Goal: Task Accomplishment & Management: Manage account settings

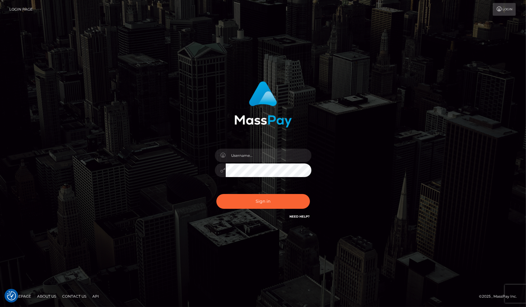
drag, startPoint x: 470, startPoint y: 136, endPoint x: 459, endPoint y: 136, distance: 10.3
click at [470, 136] on div "Sign in" at bounding box center [263, 153] width 526 height 244
click at [245, 156] on input "text" at bounding box center [269, 156] width 86 height 14
type input "christianc.xcite"
click at [251, 199] on button "Sign in" at bounding box center [263, 201] width 94 height 15
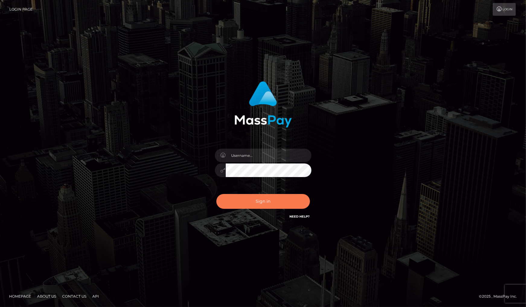
click at [251, 198] on button "Sign in" at bounding box center [263, 201] width 94 height 15
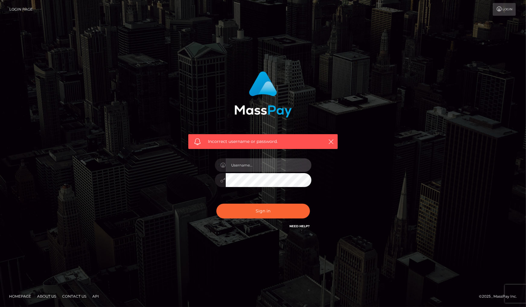
click at [252, 166] on input "text" at bounding box center [269, 165] width 86 height 14
type input "christianc.xcite"
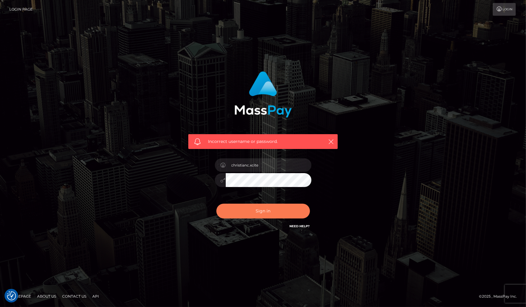
click at [246, 214] on button "Sign in" at bounding box center [263, 210] width 94 height 15
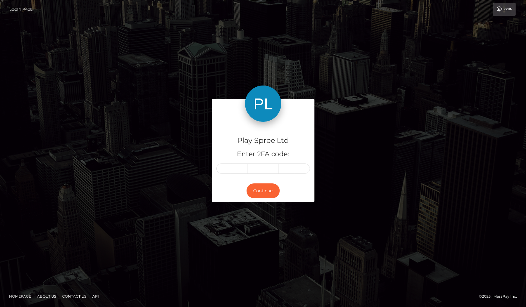
drag, startPoint x: 475, startPoint y: 203, endPoint x: 473, endPoint y: 211, distance: 8.5
click at [475, 203] on div "Play Spree Ltd Enter 2FA code: Continue" at bounding box center [263, 153] width 526 height 199
click at [229, 169] on input "text" at bounding box center [224, 168] width 16 height 10
type input "7"
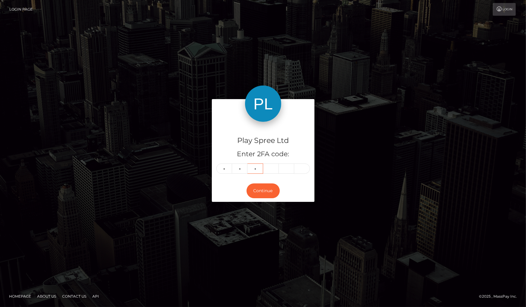
type input "1"
type input "0"
type input "4"
type input "8"
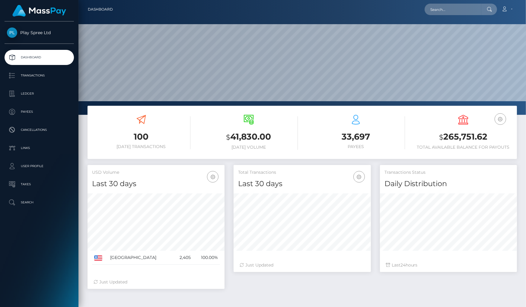
scroll to position [107, 137]
drag, startPoint x: 0, startPoint y: 0, endPoint x: 487, endPoint y: 139, distance: 506.5
click at [487, 139] on h3 "$ 265,751.62" at bounding box center [463, 137] width 98 height 12
copy h3 "265,751.62"
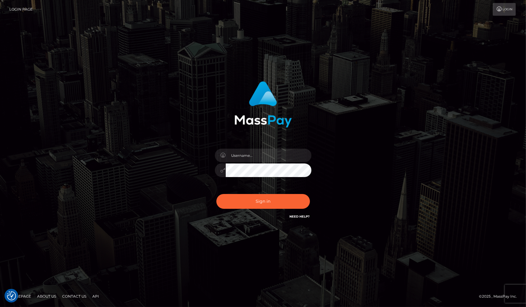
click at [467, 254] on div "Sign in" at bounding box center [263, 153] width 526 height 244
